Goal: Task Accomplishment & Management: Manage account settings

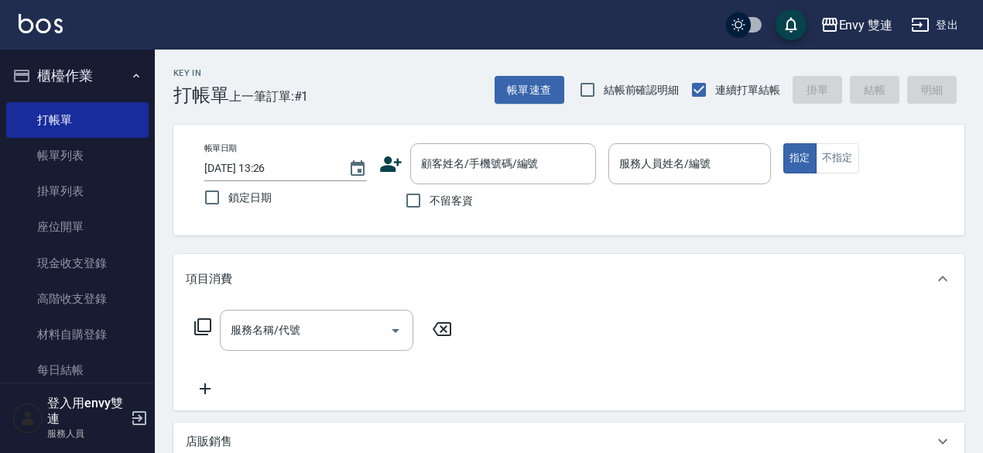
click at [395, 159] on icon at bounding box center [390, 163] width 23 height 23
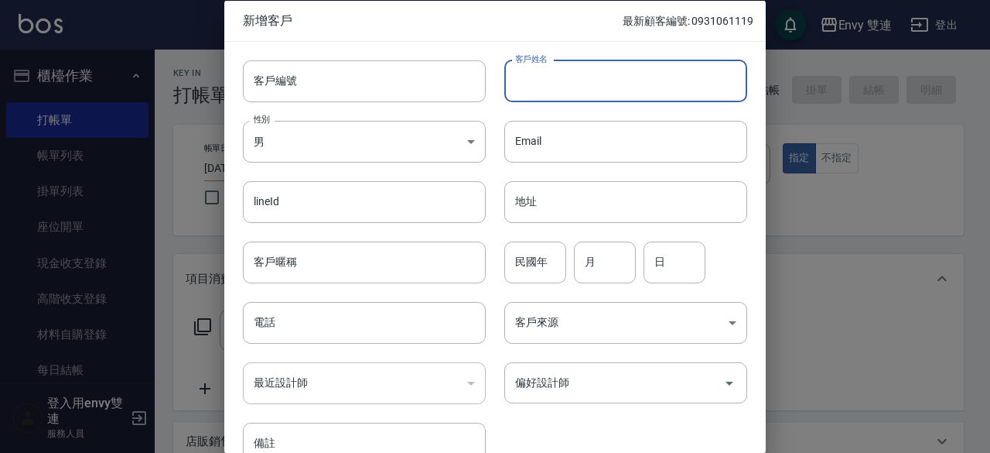
click at [566, 81] on input "客戶姓名" at bounding box center [625, 81] width 243 height 42
type input "顏易彤"
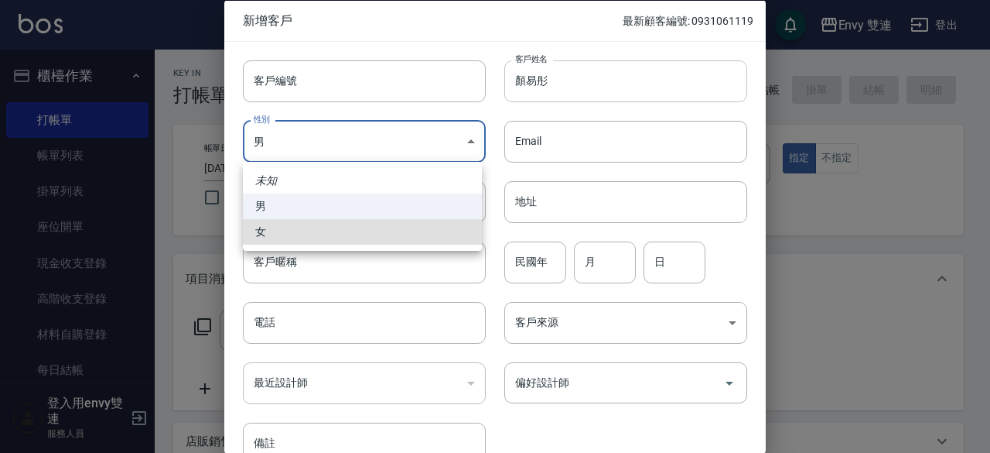
type input "[DEMOGRAPHIC_DATA]"
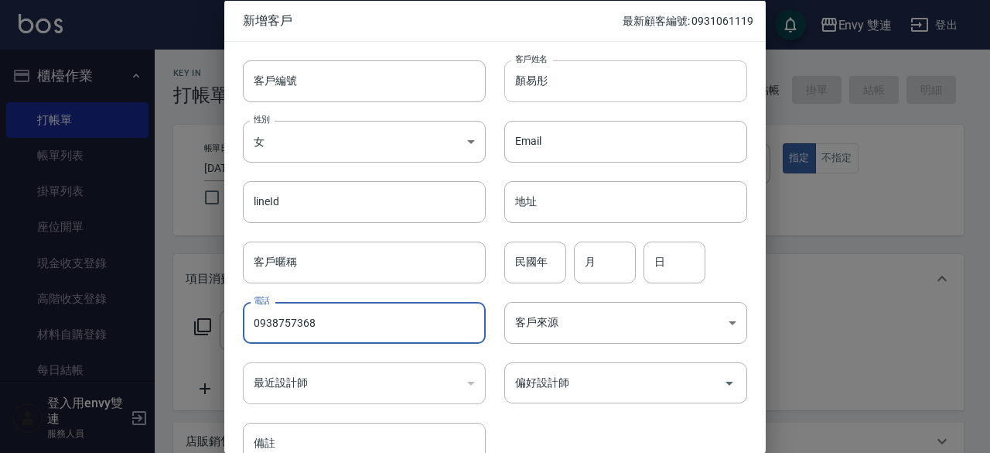
type input "0938757368"
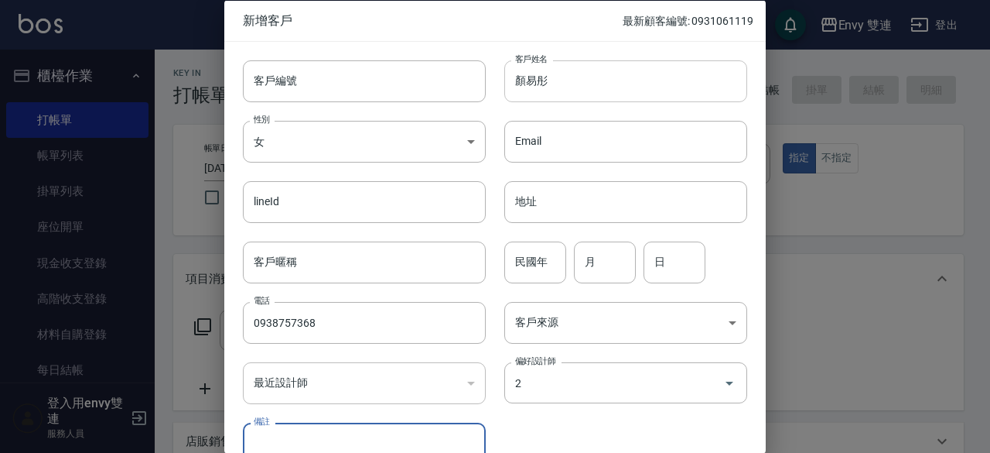
type input "[PERSON_NAME]"
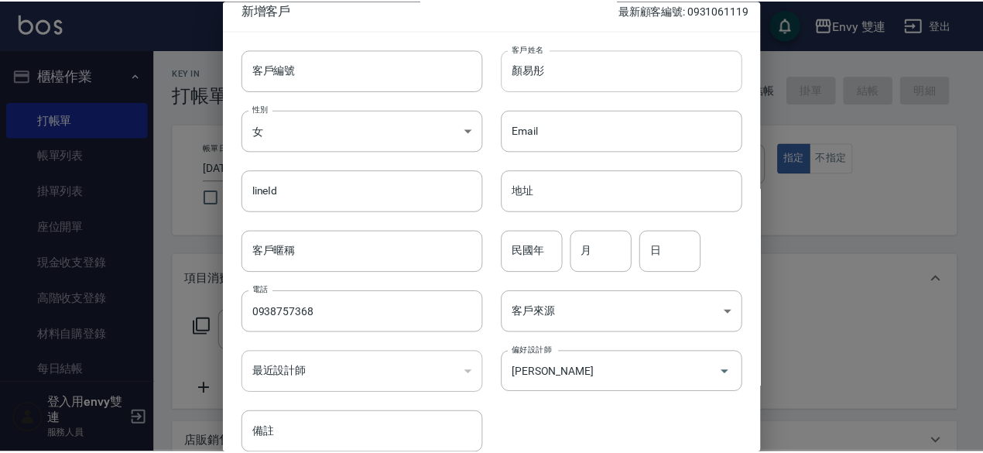
scroll to position [83, 0]
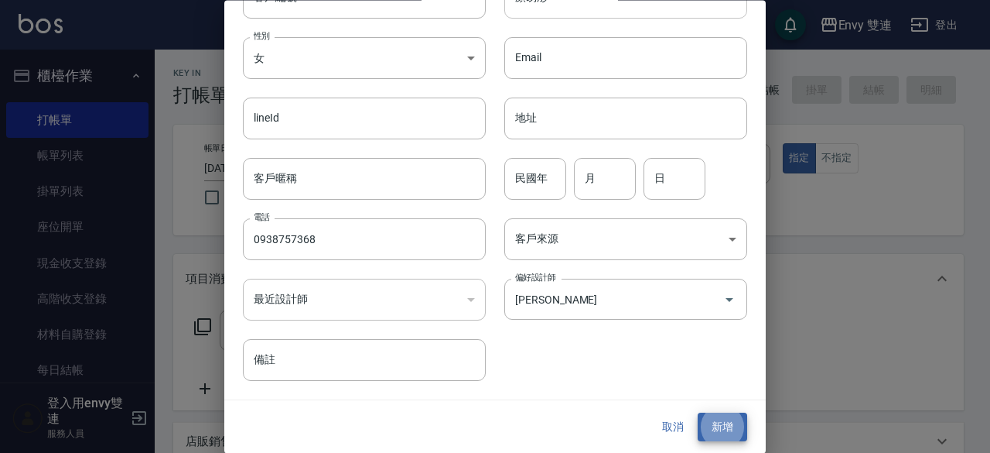
click at [698, 413] on button "新增" at bounding box center [723, 427] width 50 height 29
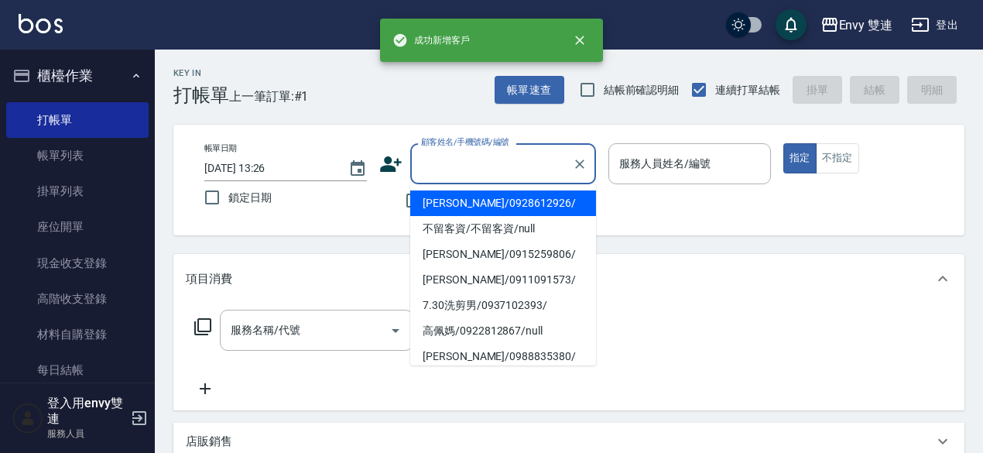
click at [480, 176] on input "顧客姓名/手機號碼/編號" at bounding box center [491, 163] width 149 height 27
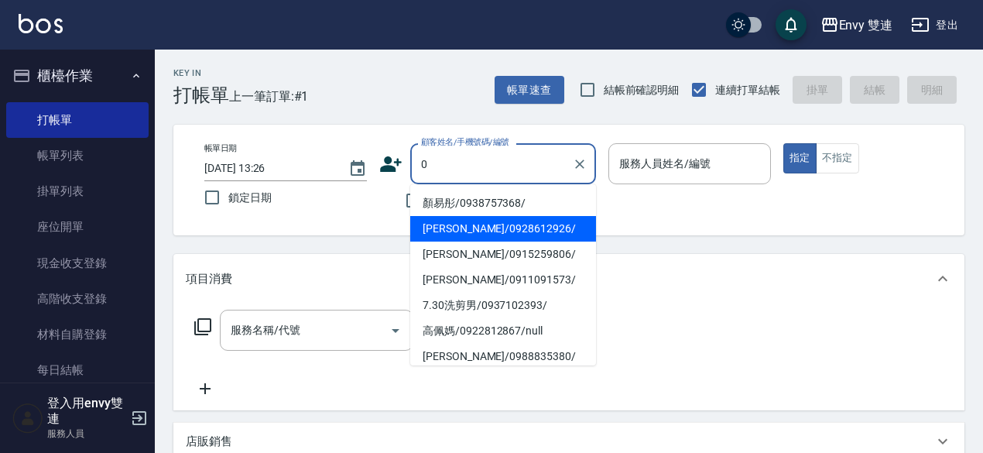
type input "顏易彤/0938757368/"
type input "Ina-2"
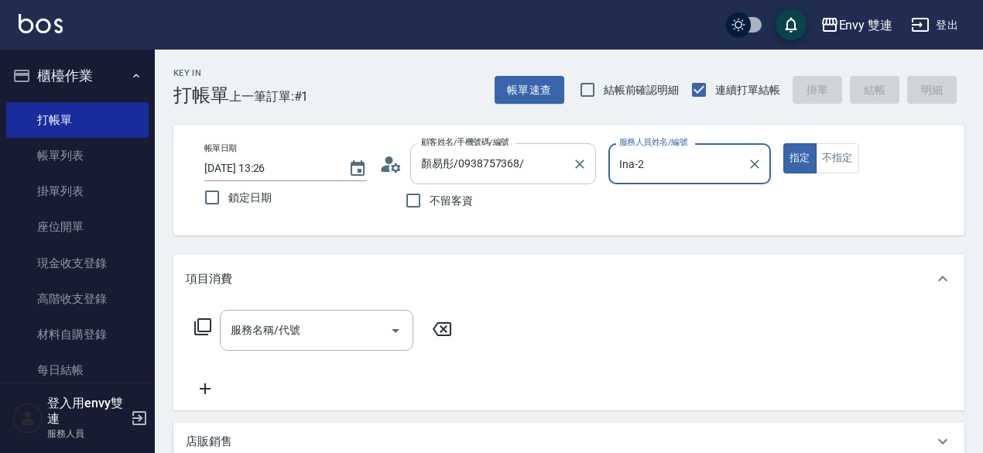
click at [783, 143] on button "指定" at bounding box center [799, 158] width 33 height 30
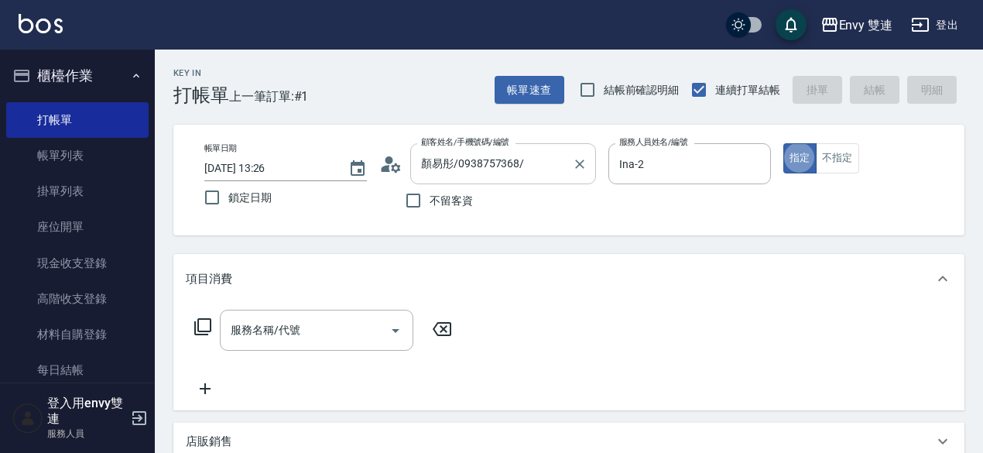
type button "true"
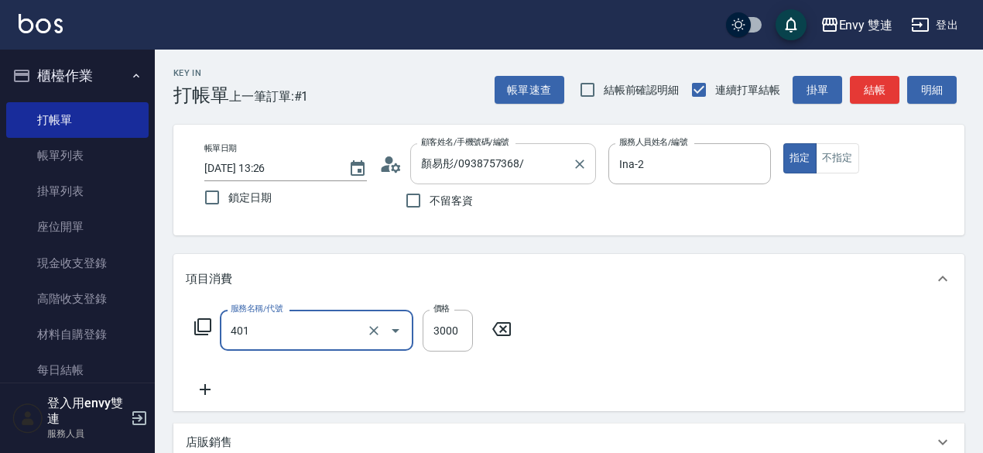
type input "染髮(401)"
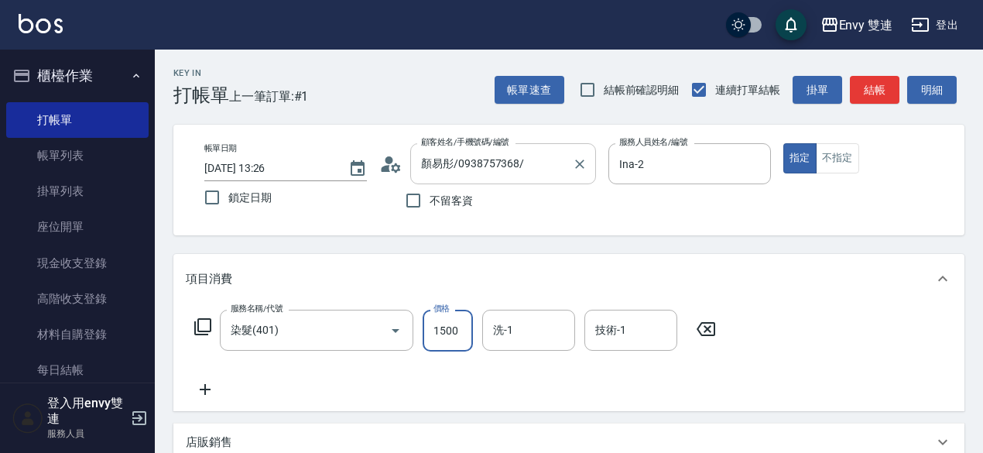
type input "1500"
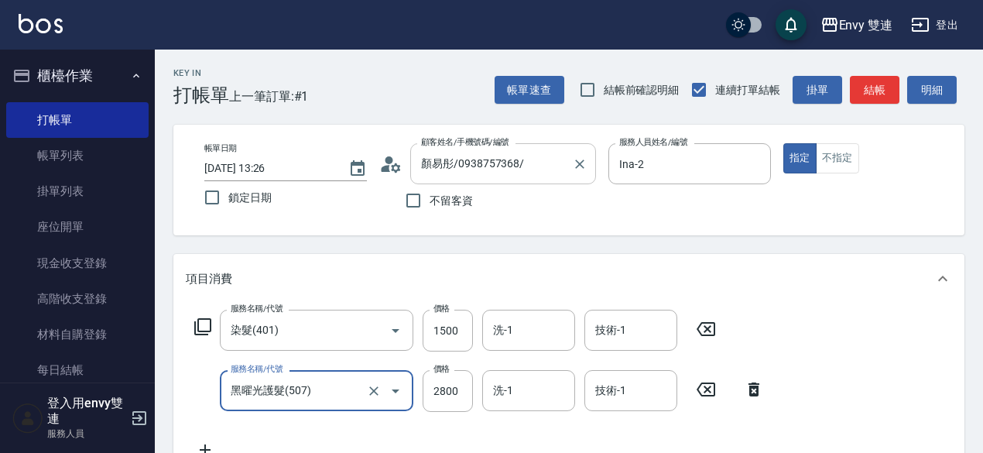
type input "黑曜光護髮(507)"
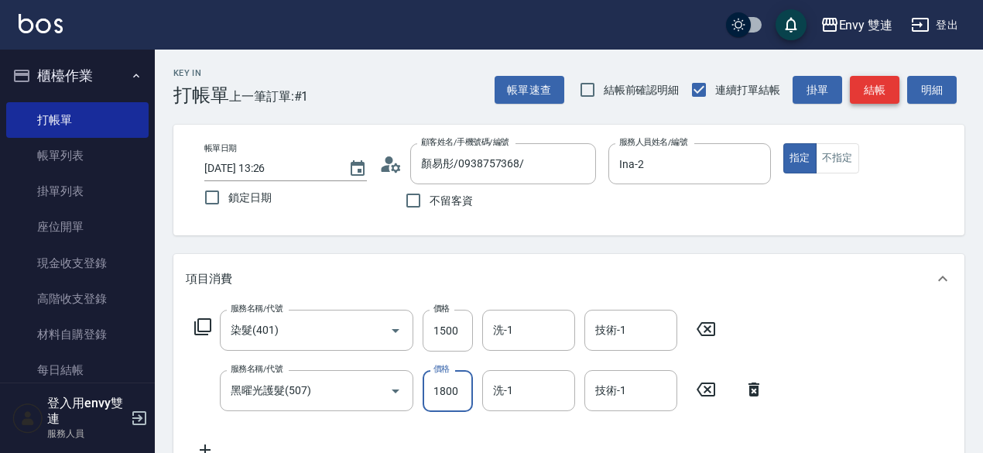
type input "1800"
click at [873, 87] on button "結帳" at bounding box center [875, 90] width 50 height 29
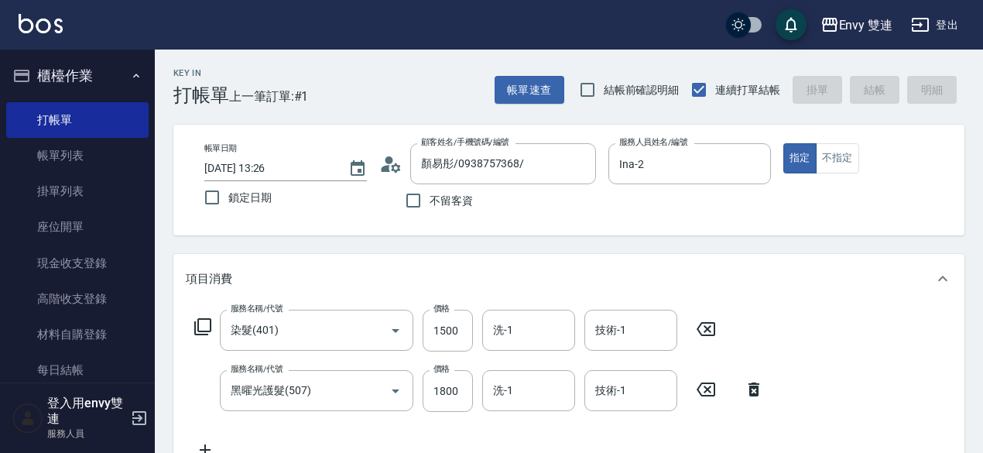
type input "[DATE] 17:02"
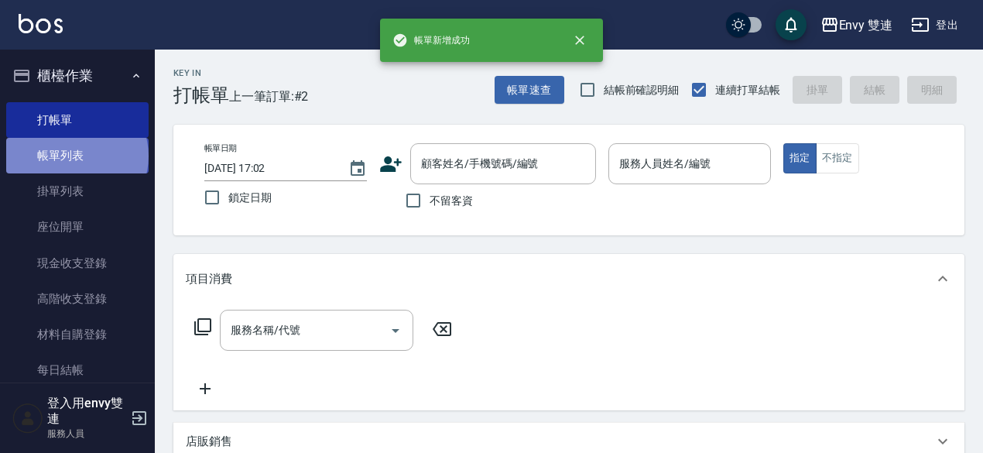
click at [76, 156] on link "帳單列表" at bounding box center [77, 156] width 142 height 36
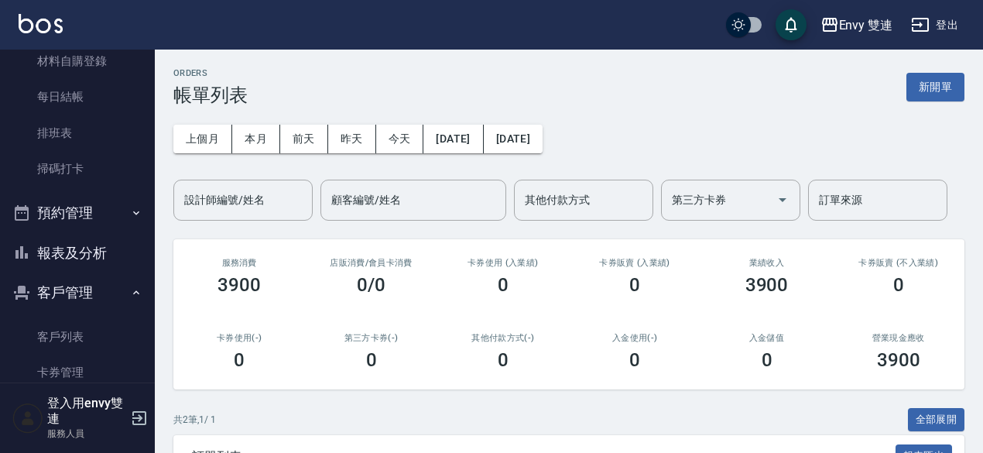
scroll to position [282, 0]
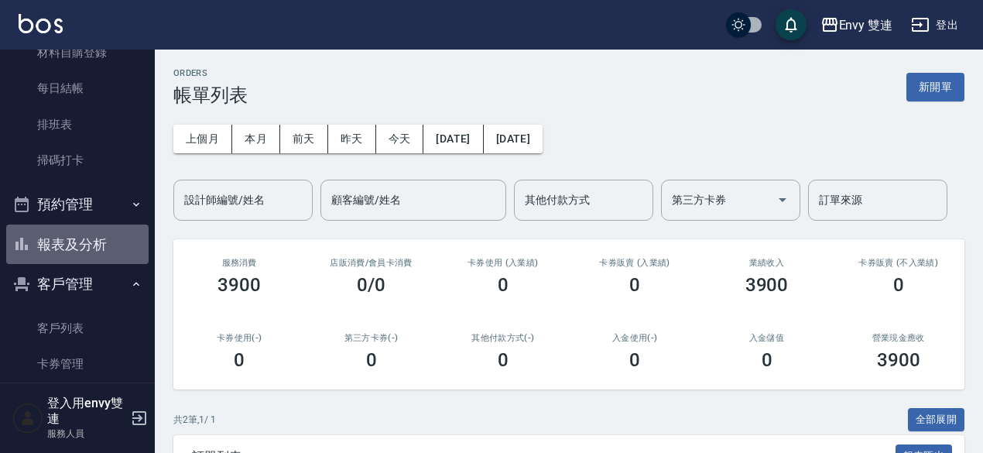
click at [89, 249] on button "報表及分析" at bounding box center [77, 244] width 142 height 40
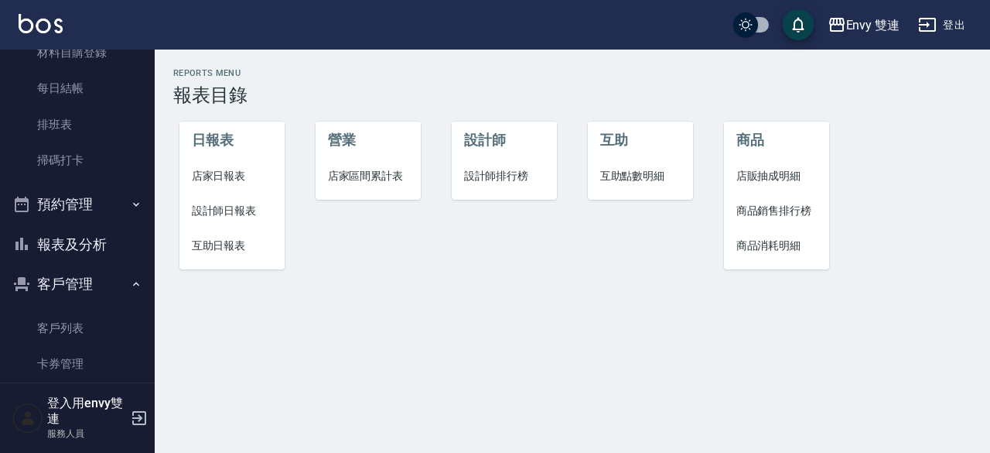
click at [257, 203] on span "設計師日報表" at bounding box center [232, 211] width 81 height 16
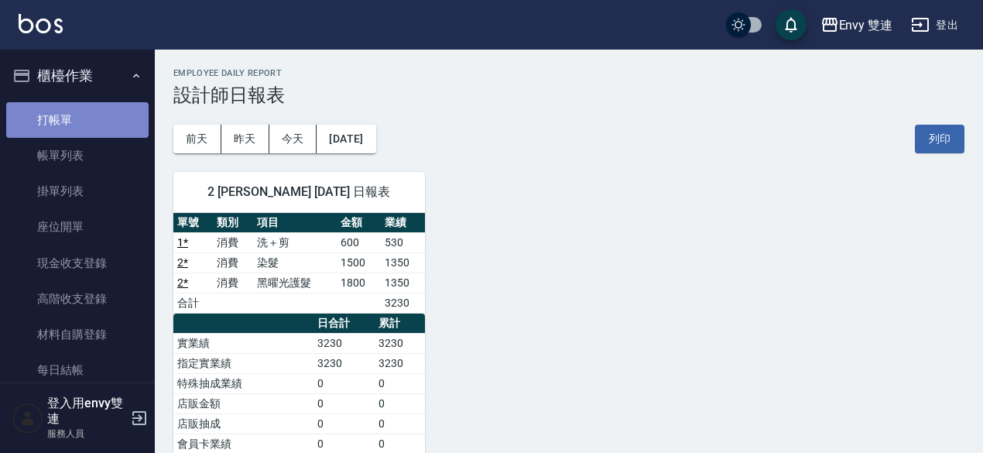
click at [79, 118] on link "打帳單" at bounding box center [77, 120] width 142 height 36
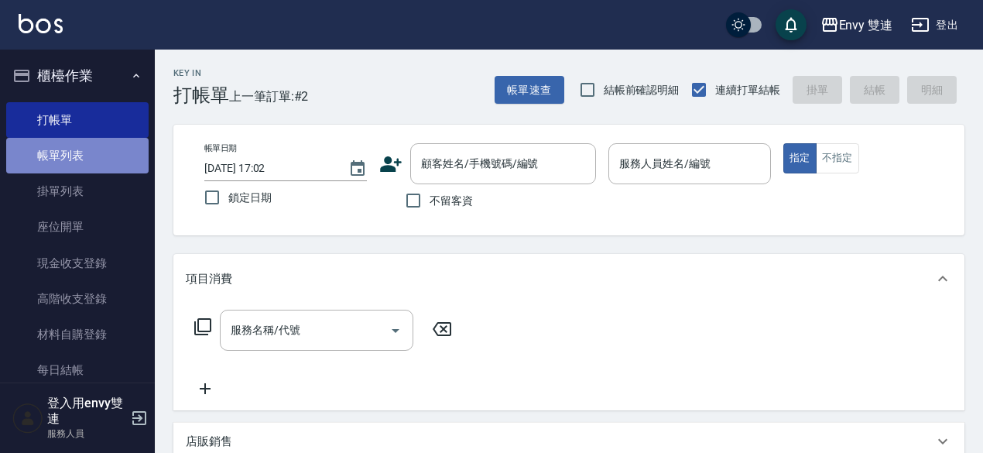
click at [88, 167] on link "帳單列表" at bounding box center [77, 156] width 142 height 36
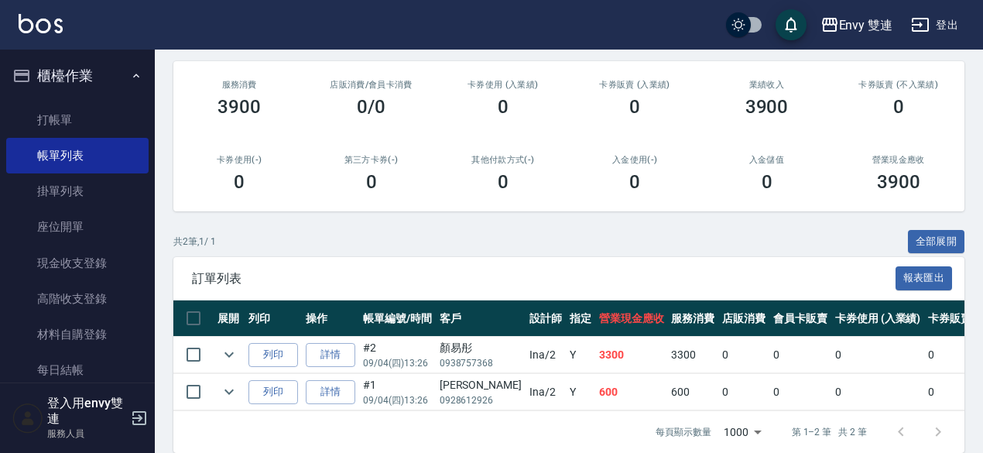
scroll to position [180, 0]
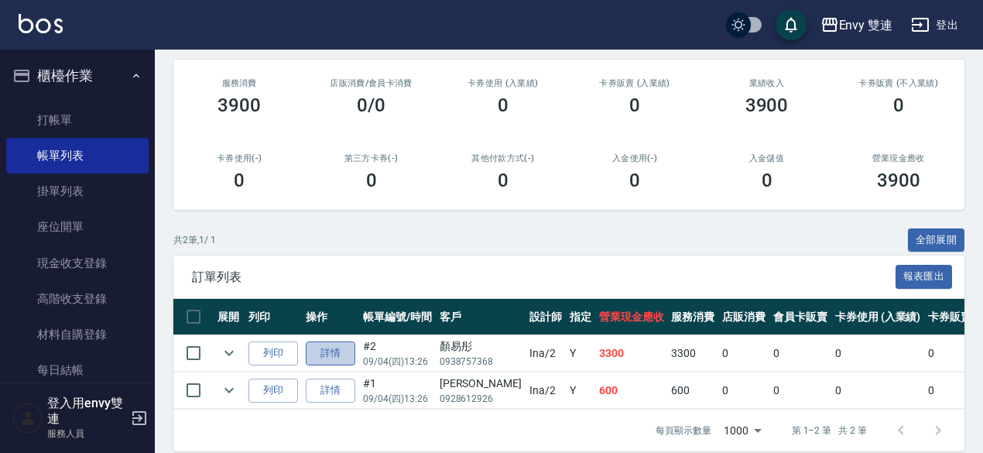
click at [338, 347] on link "詳情" at bounding box center [331, 353] width 50 height 24
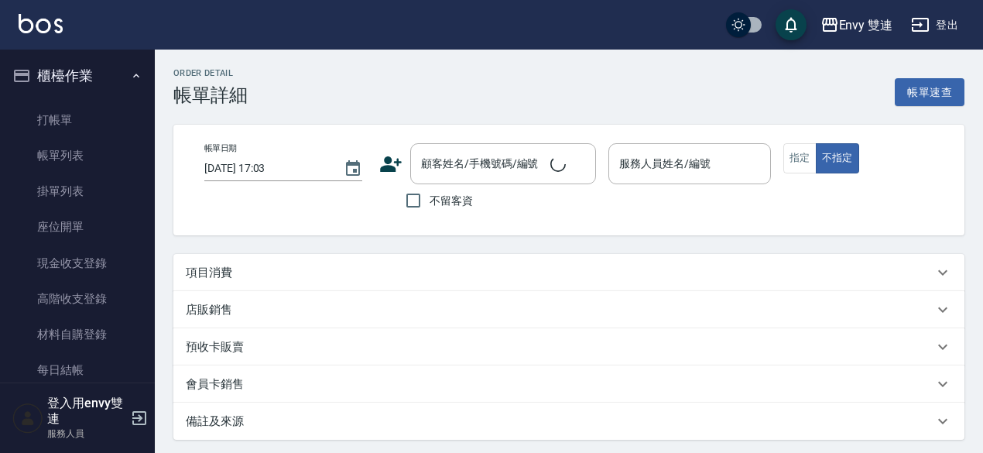
type input "[DATE] 13:26"
type input "Ina-2"
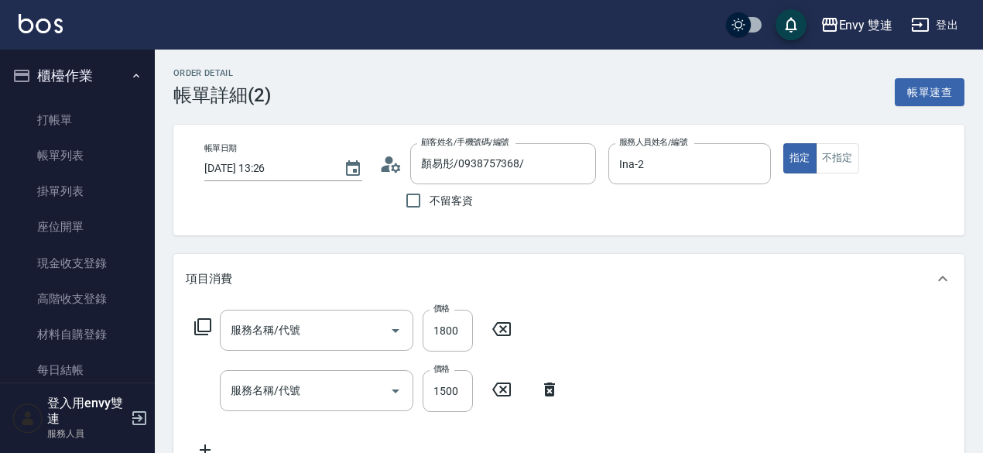
type input "顏易彤/0938757368/"
type input "黑曜光護髮(507)"
type input "染髮(401)"
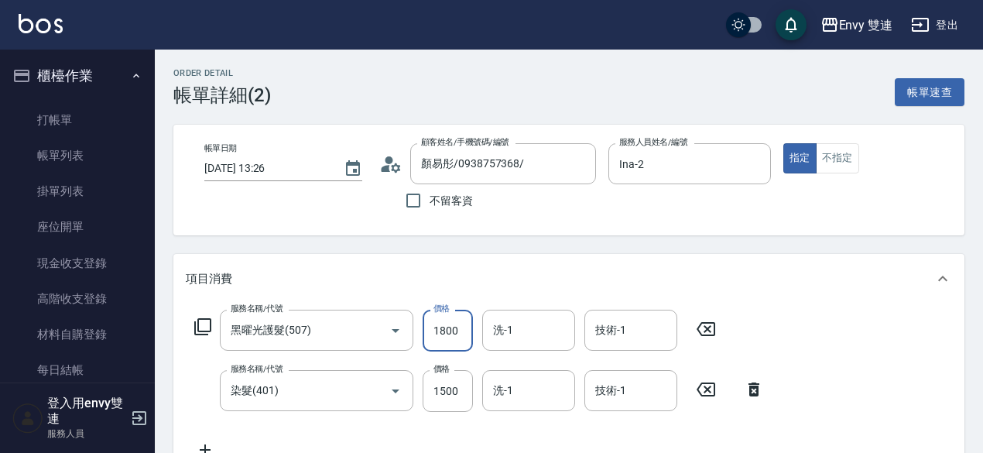
click at [460, 342] on input "1800" at bounding box center [447, 330] width 50 height 42
type input "1800"
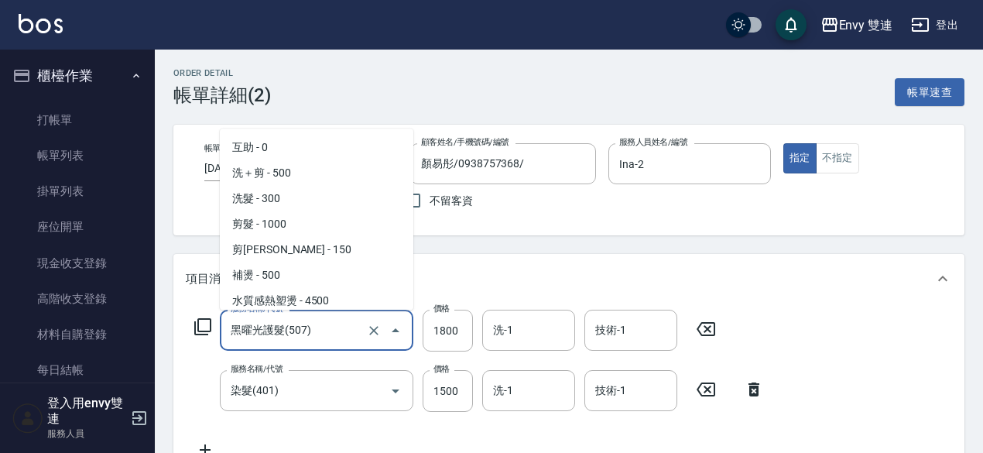
scroll to position [310, 0]
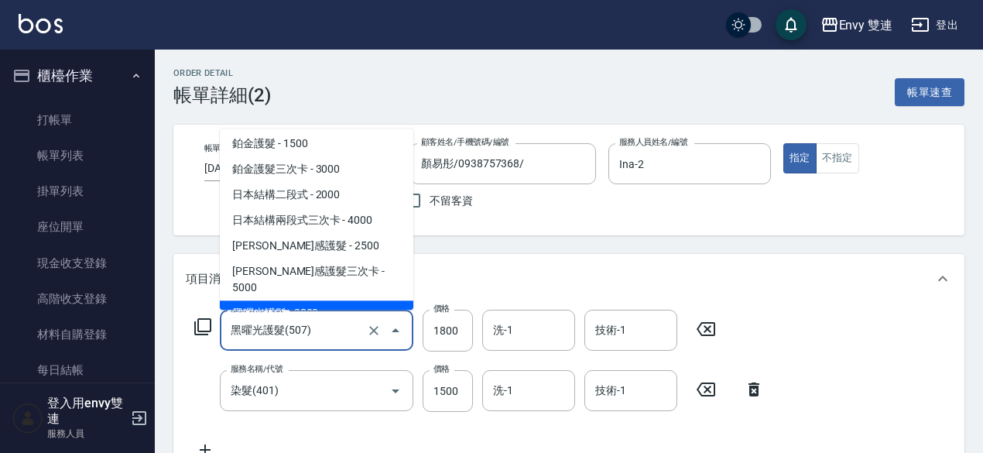
click at [336, 335] on input "黑曜光護髮(507)" at bounding box center [295, 329] width 136 height 27
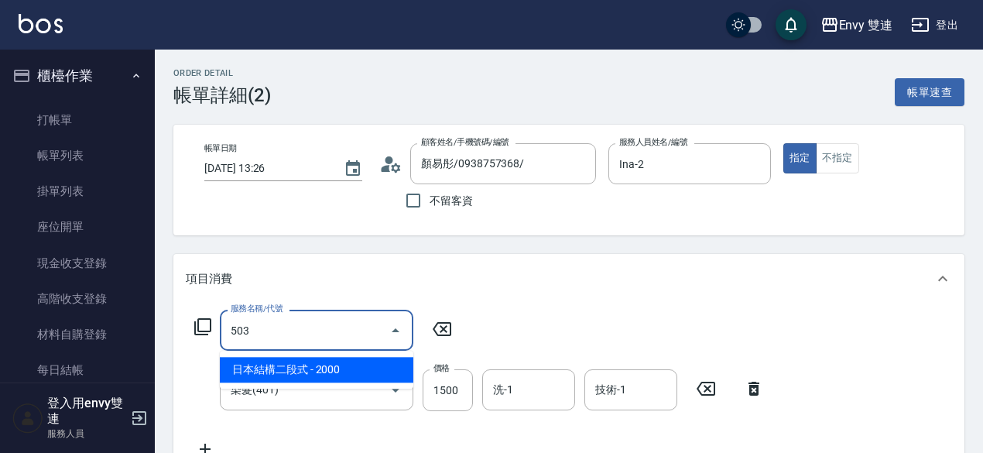
type input "日本結構二段式(503)"
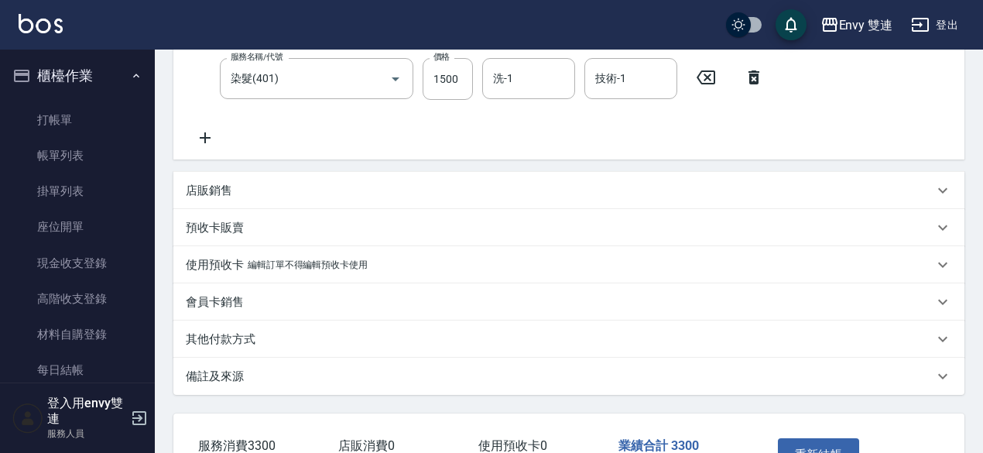
scroll to position [367, 0]
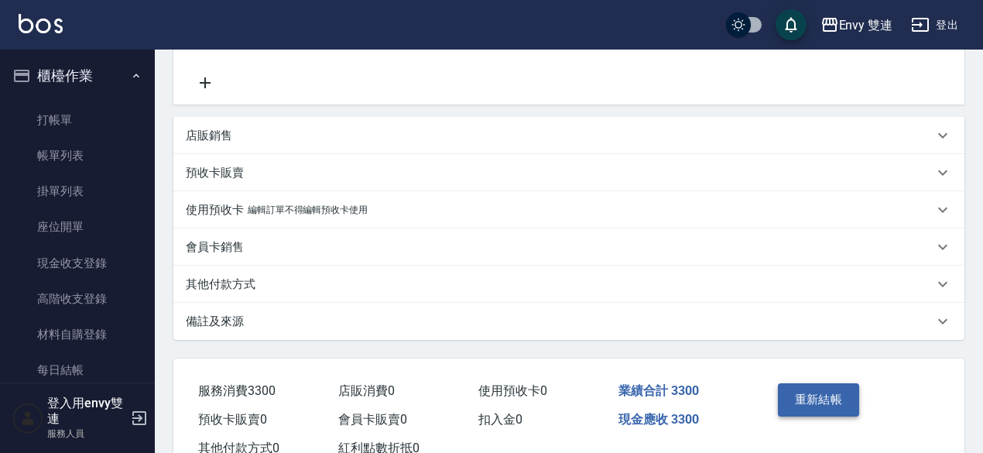
type input "1800"
click at [828, 409] on button "重新結帳" at bounding box center [819, 399] width 82 height 32
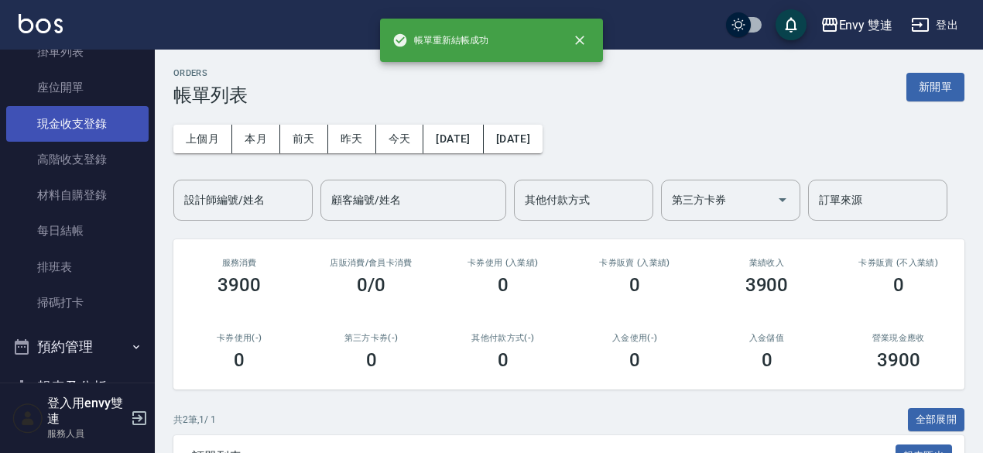
scroll to position [141, 0]
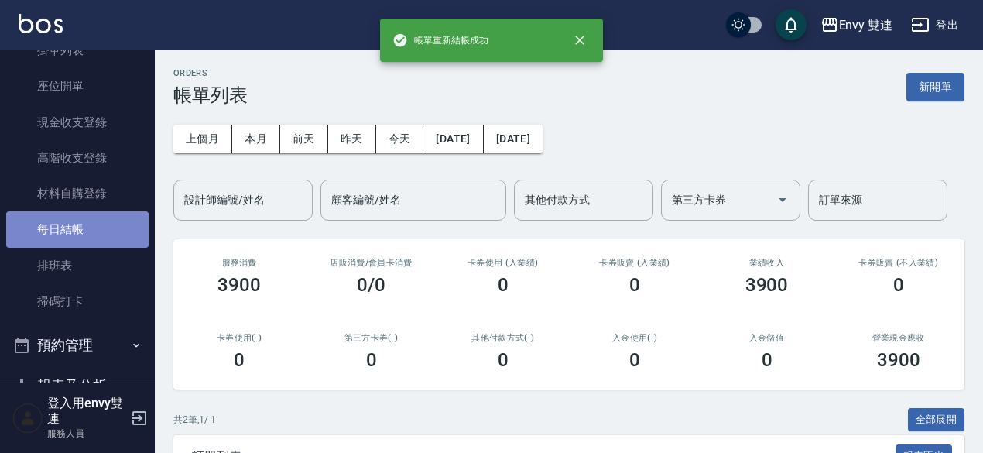
click at [87, 233] on link "每日結帳" at bounding box center [77, 229] width 142 height 36
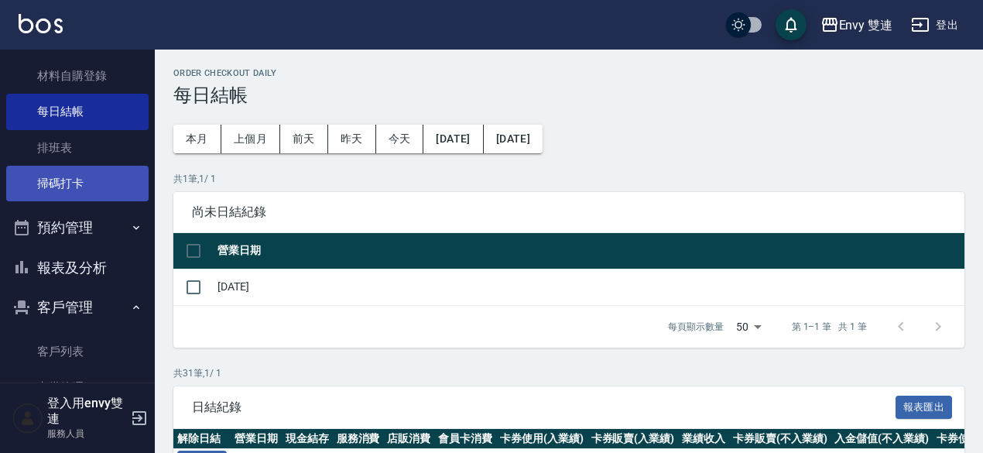
scroll to position [267, 0]
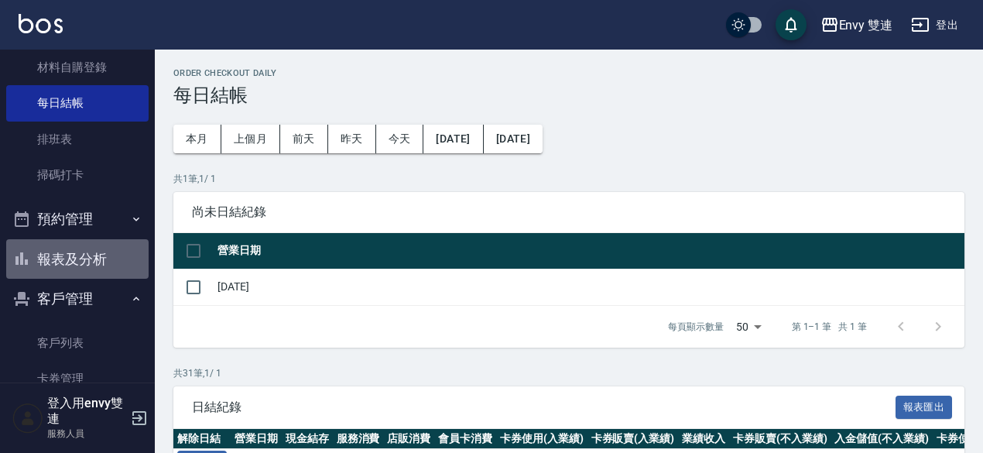
click at [99, 242] on button "報表及分析" at bounding box center [77, 259] width 142 height 40
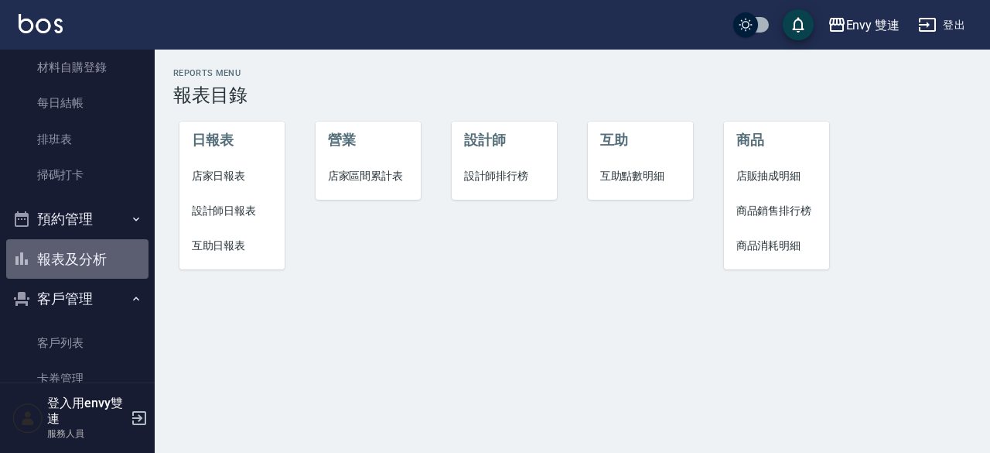
click at [99, 242] on button "報表及分析" at bounding box center [77, 259] width 142 height 40
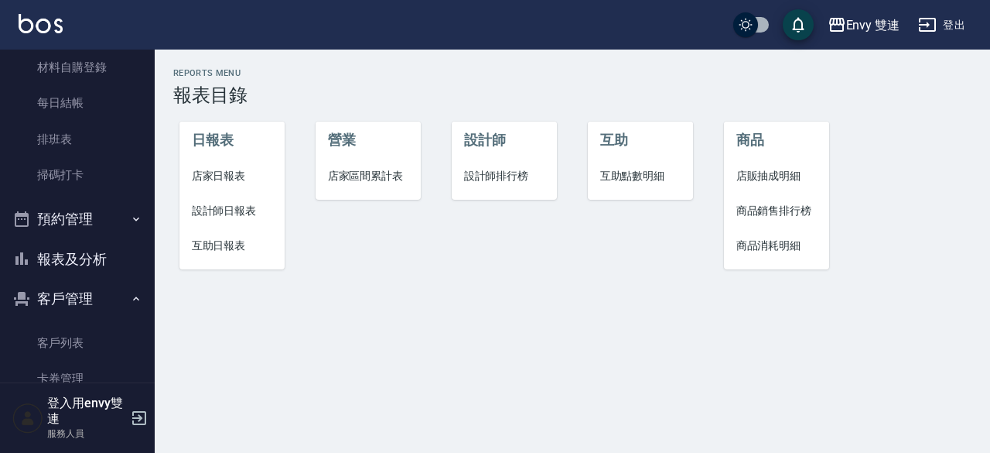
click at [230, 203] on span "設計師日報表" at bounding box center [232, 211] width 81 height 16
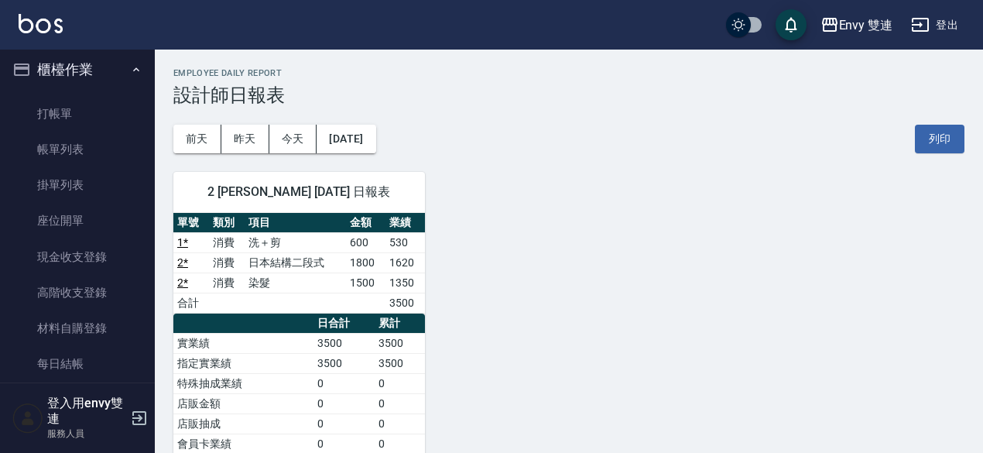
scroll to position [5, 0]
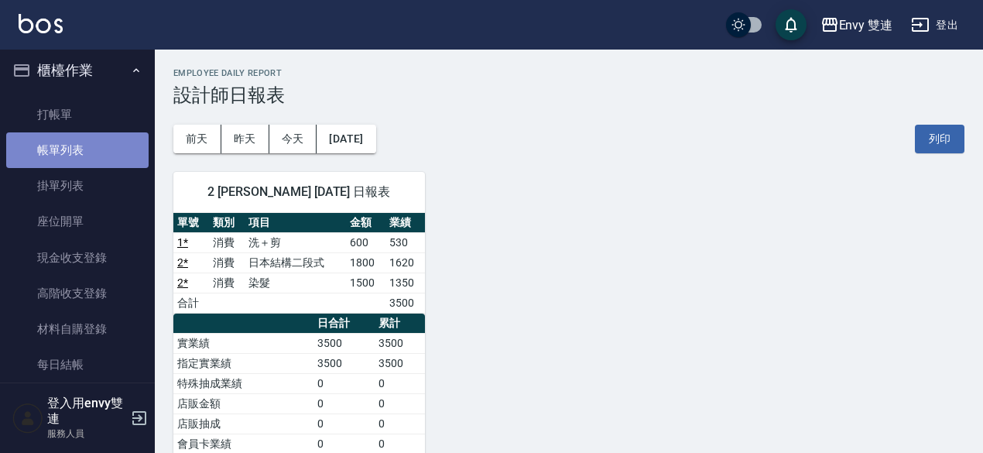
click at [93, 142] on link "帳單列表" at bounding box center [77, 150] width 142 height 36
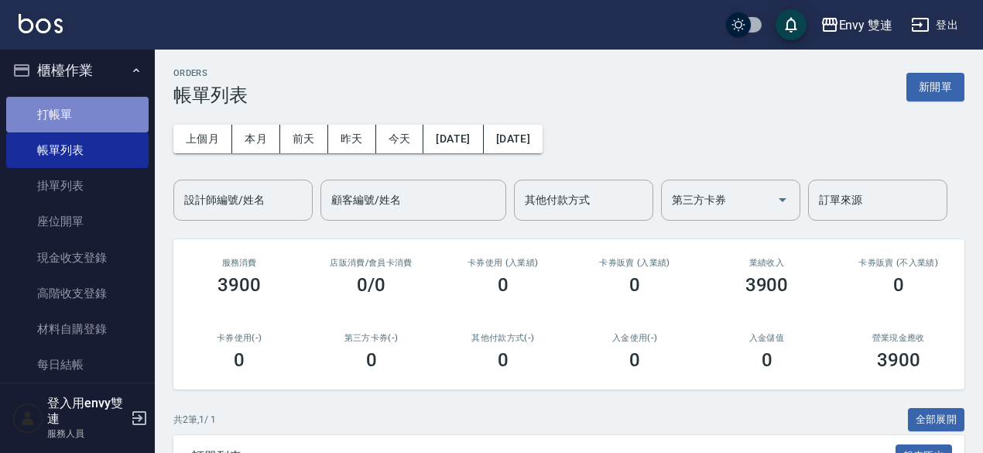
click at [100, 114] on link "打帳單" at bounding box center [77, 115] width 142 height 36
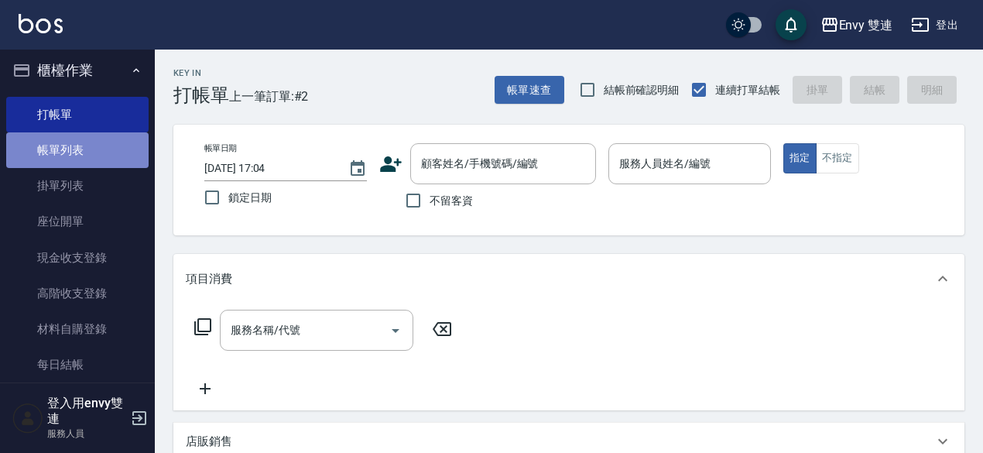
click at [96, 149] on link "帳單列表" at bounding box center [77, 150] width 142 height 36
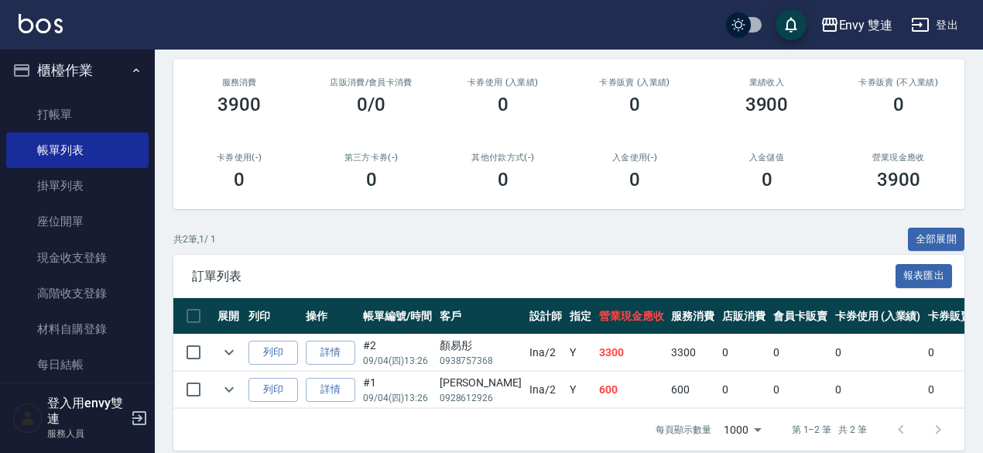
scroll to position [184, 0]
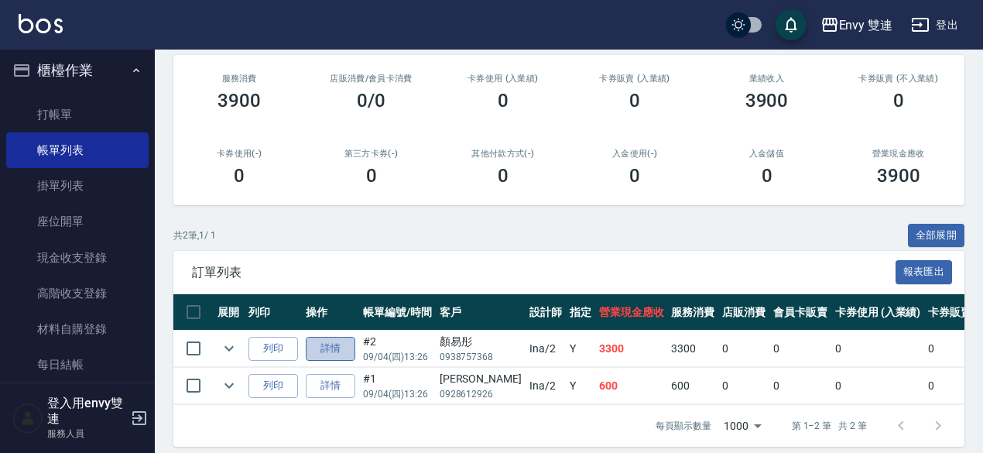
click at [340, 338] on link "詳情" at bounding box center [331, 349] width 50 height 24
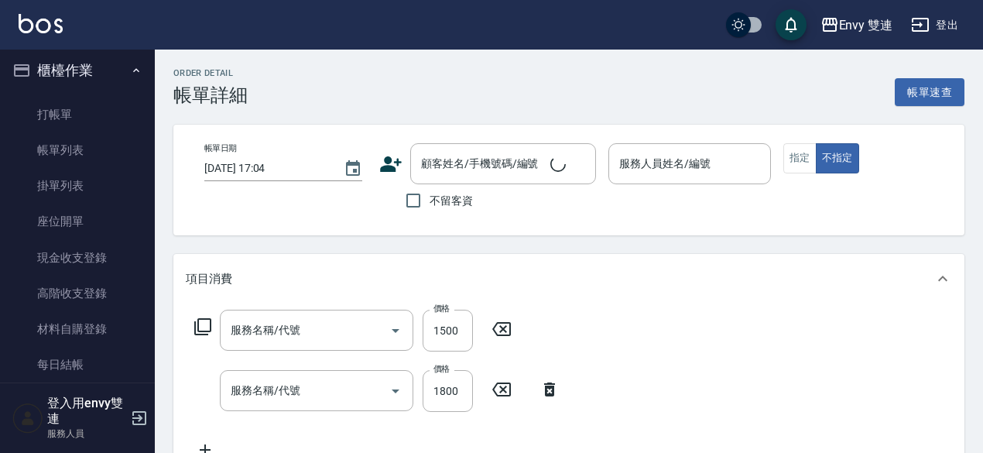
type input "[DATE] 13:26"
type input "Ina-2"
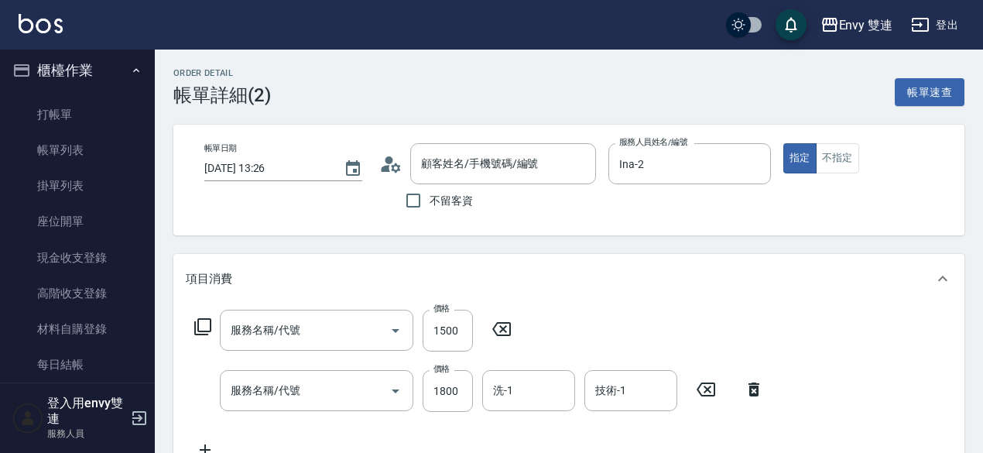
type input "染髮(401)"
type input "日本結構二段式(503)"
type input "顏易彤/0938757368/"
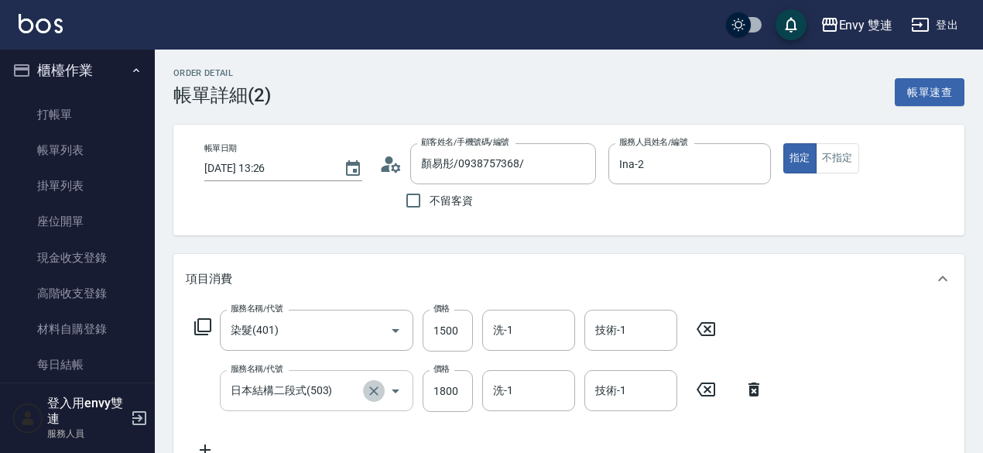
click at [367, 389] on icon "Clear" at bounding box center [373, 390] width 15 height 15
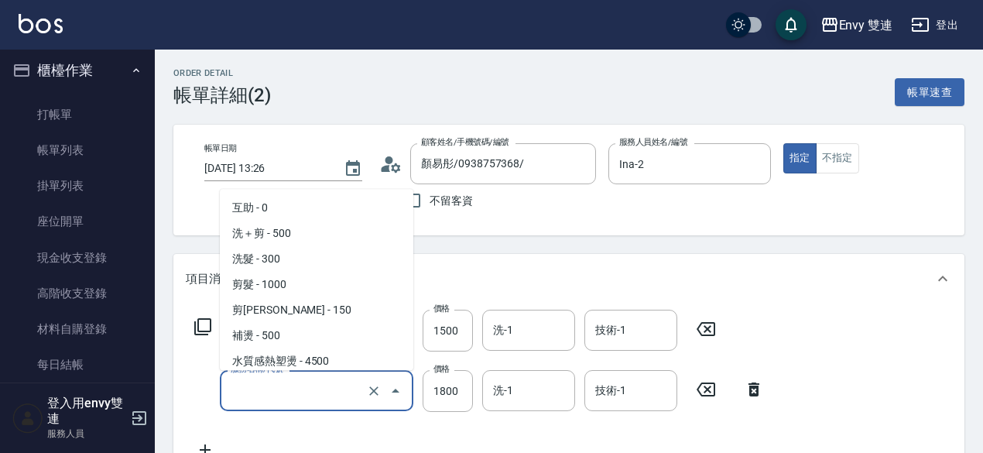
click at [302, 389] on input "服務名稱/代號" at bounding box center [295, 390] width 136 height 27
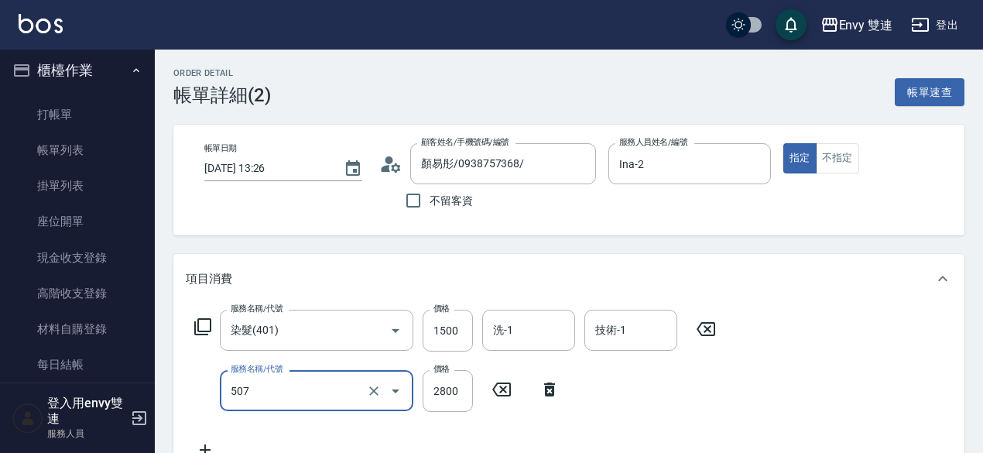
type input "黑曜光護髮(507)"
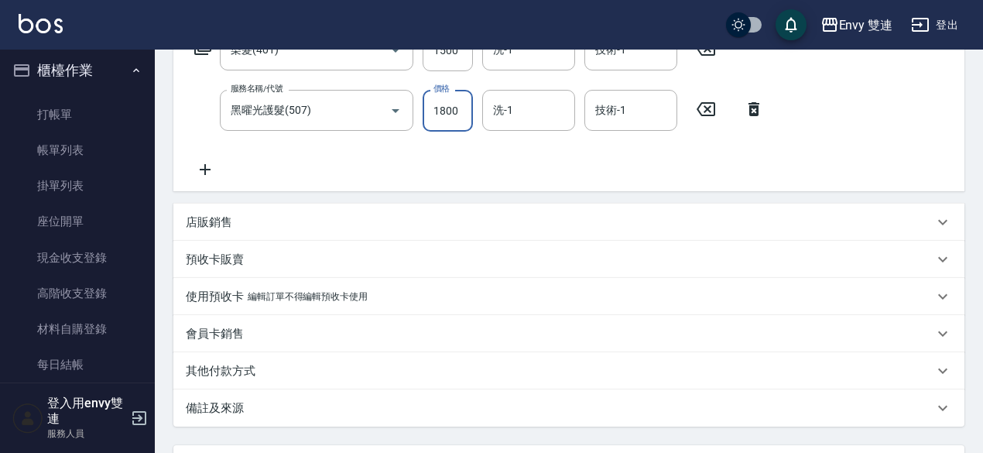
scroll to position [419, 0]
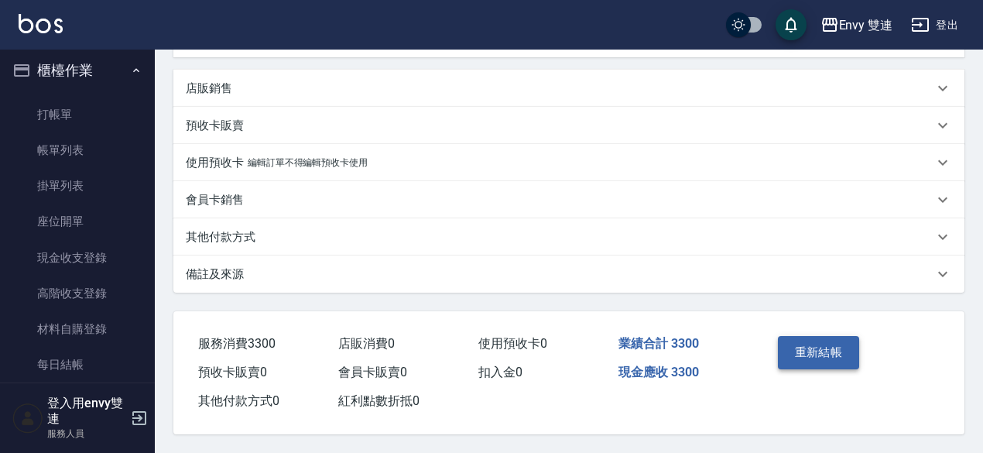
type input "1800"
click at [803, 347] on button "重新結帳" at bounding box center [819, 352] width 82 height 32
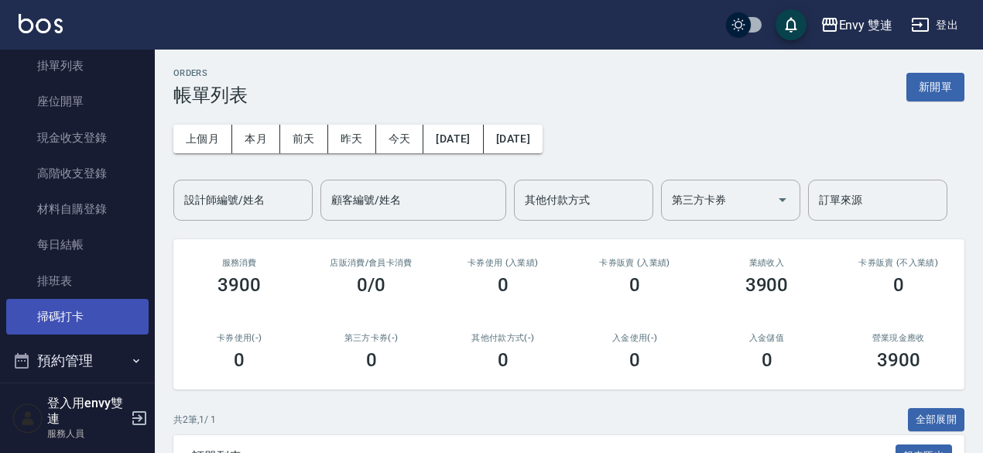
click at [86, 306] on link "掃碼打卡" at bounding box center [77, 317] width 142 height 36
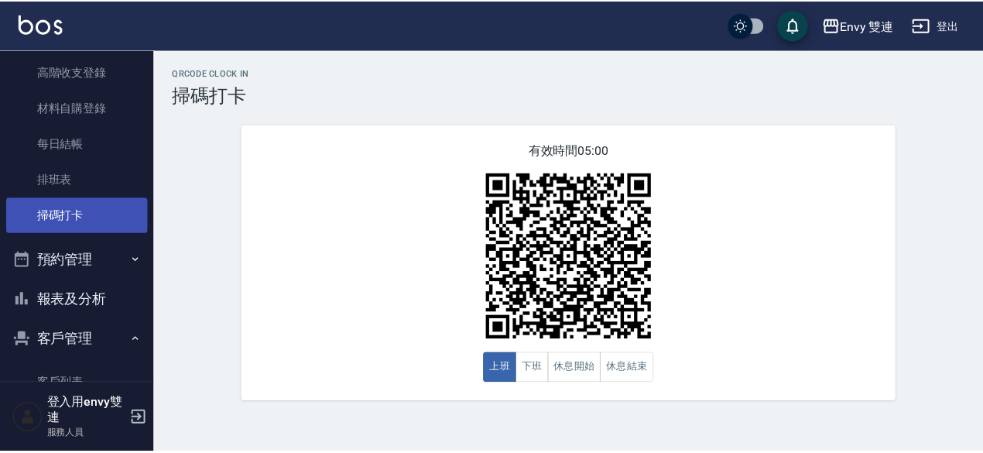
scroll to position [228, 0]
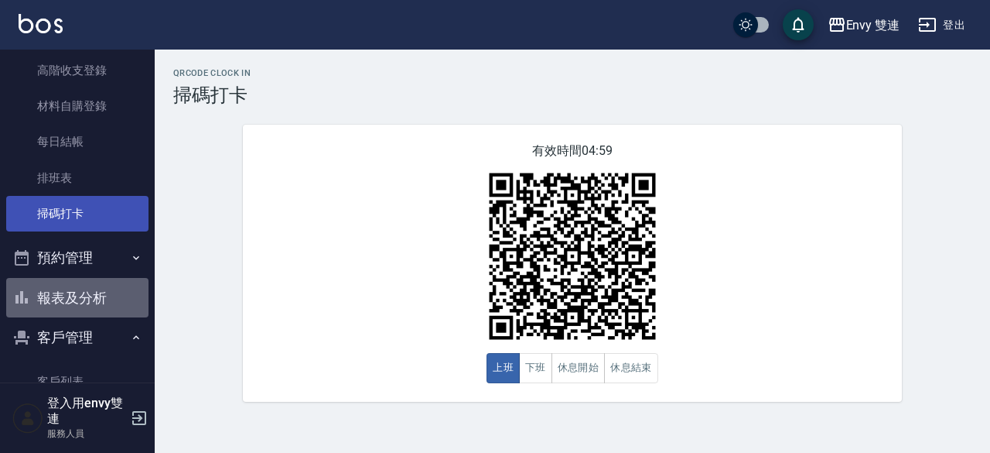
click at [86, 306] on button "報表及分析" at bounding box center [77, 298] width 142 height 40
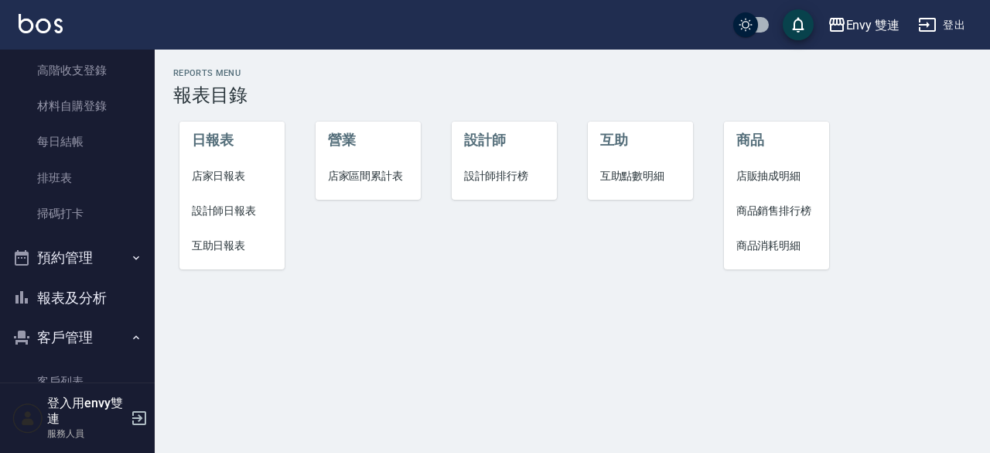
click at [251, 210] on span "設計師日報表" at bounding box center [232, 211] width 81 height 16
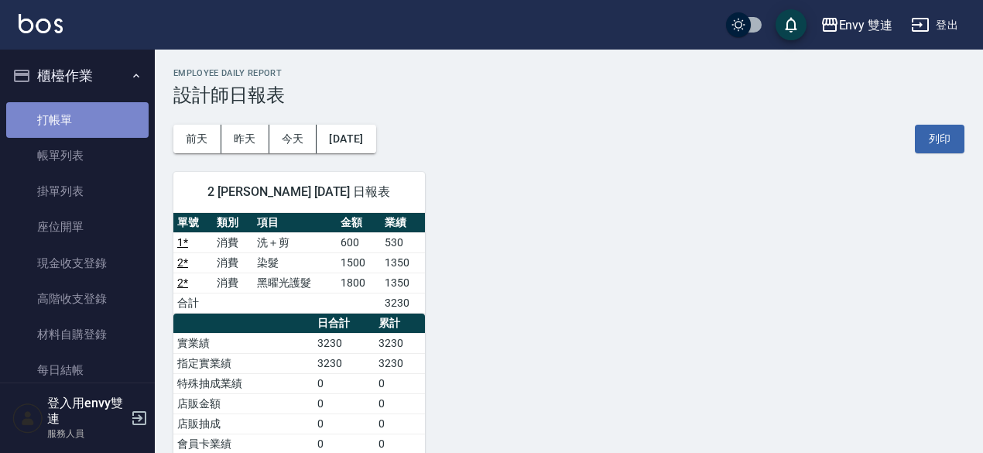
click at [93, 119] on link "打帳單" at bounding box center [77, 120] width 142 height 36
